Goal: Entertainment & Leisure: Consume media (video, audio)

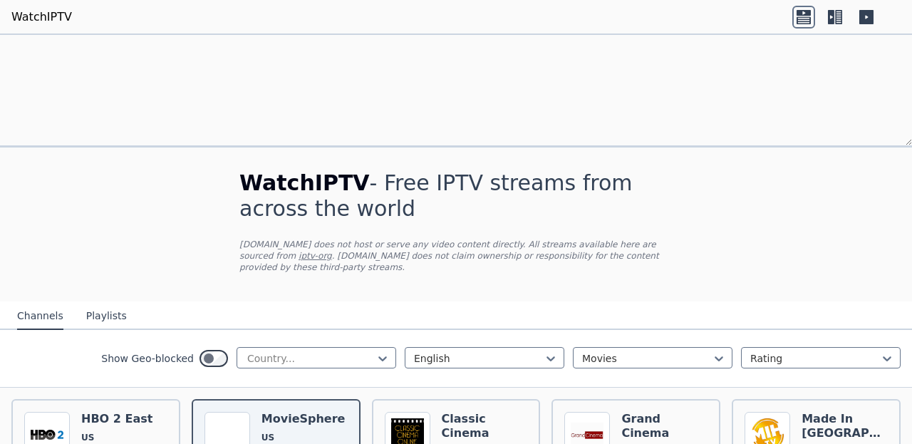
click at [864, 18] on icon at bounding box center [866, 17] width 14 height 14
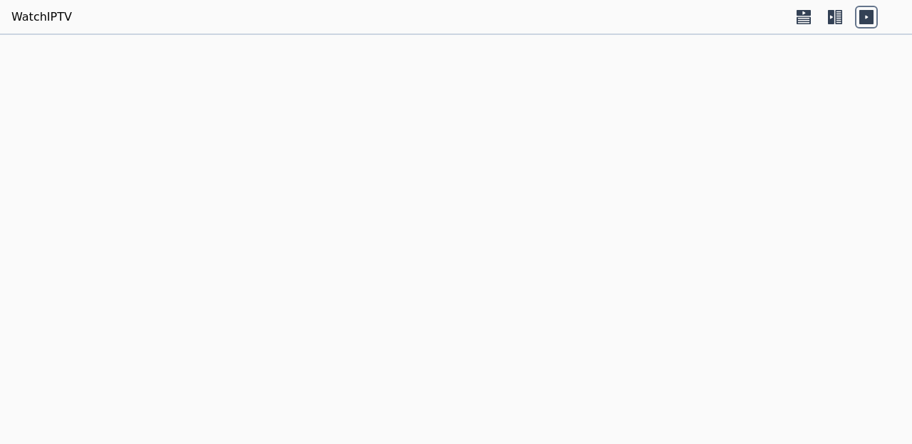
click at [864, 18] on icon at bounding box center [866, 17] width 14 height 14
click at [804, 19] on icon at bounding box center [803, 17] width 23 height 23
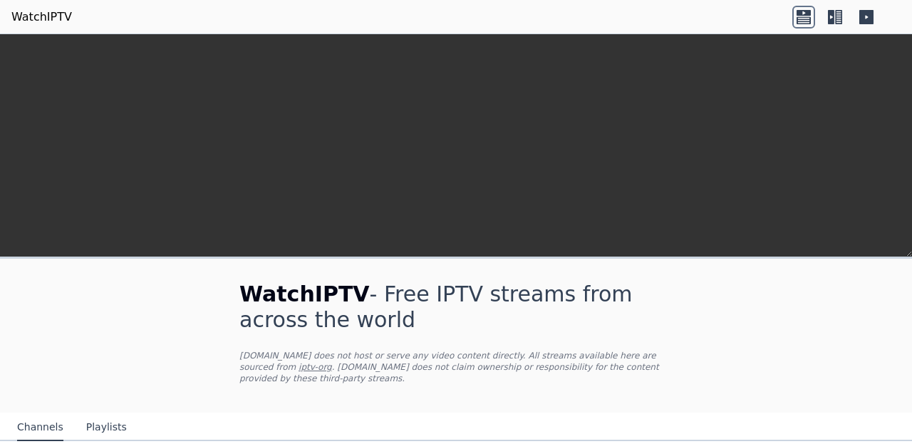
scroll to position [191, 0]
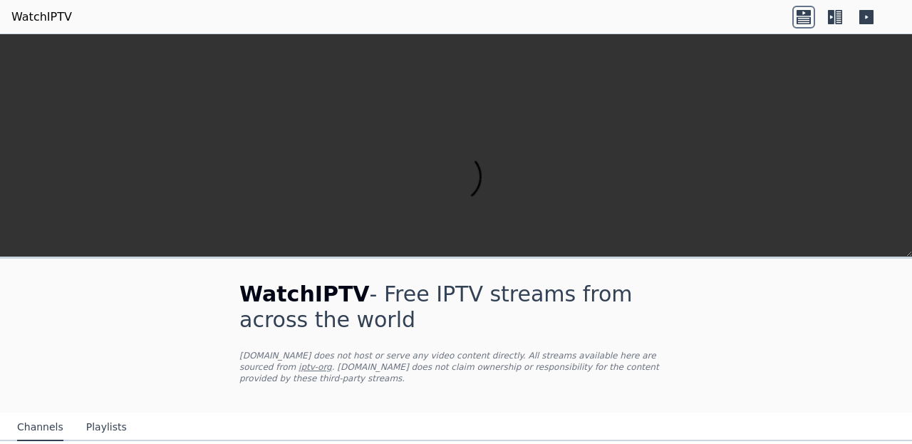
scroll to position [467, 0]
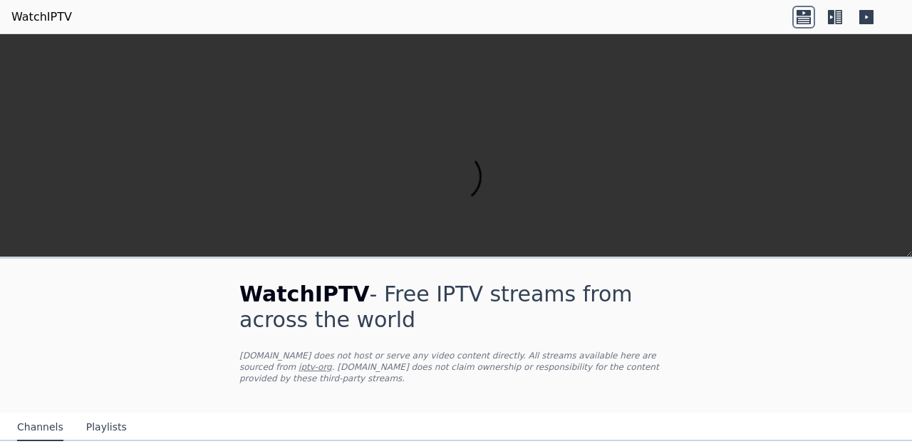
scroll to position [196, 0]
